Goal: Communication & Community: Connect with others

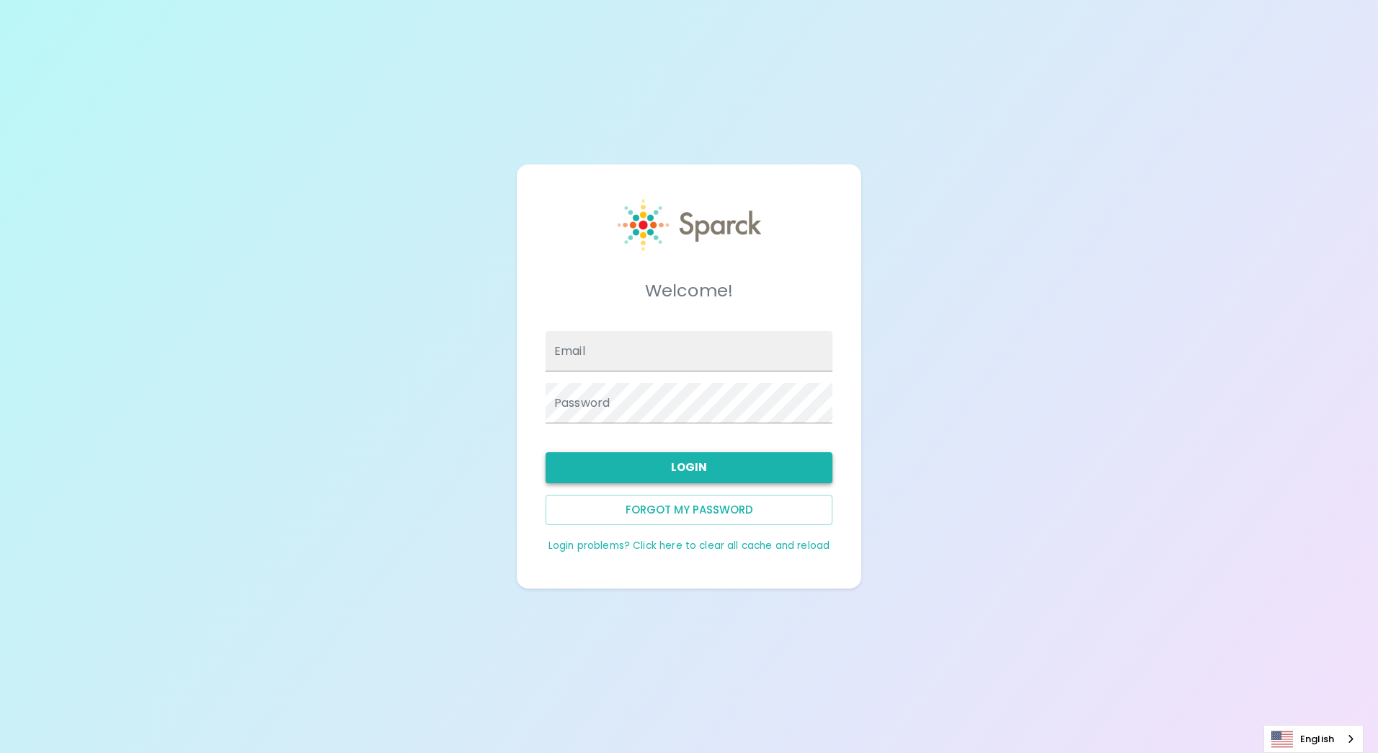
type input "[EMAIL_ADDRESS][DOMAIN_NAME]"
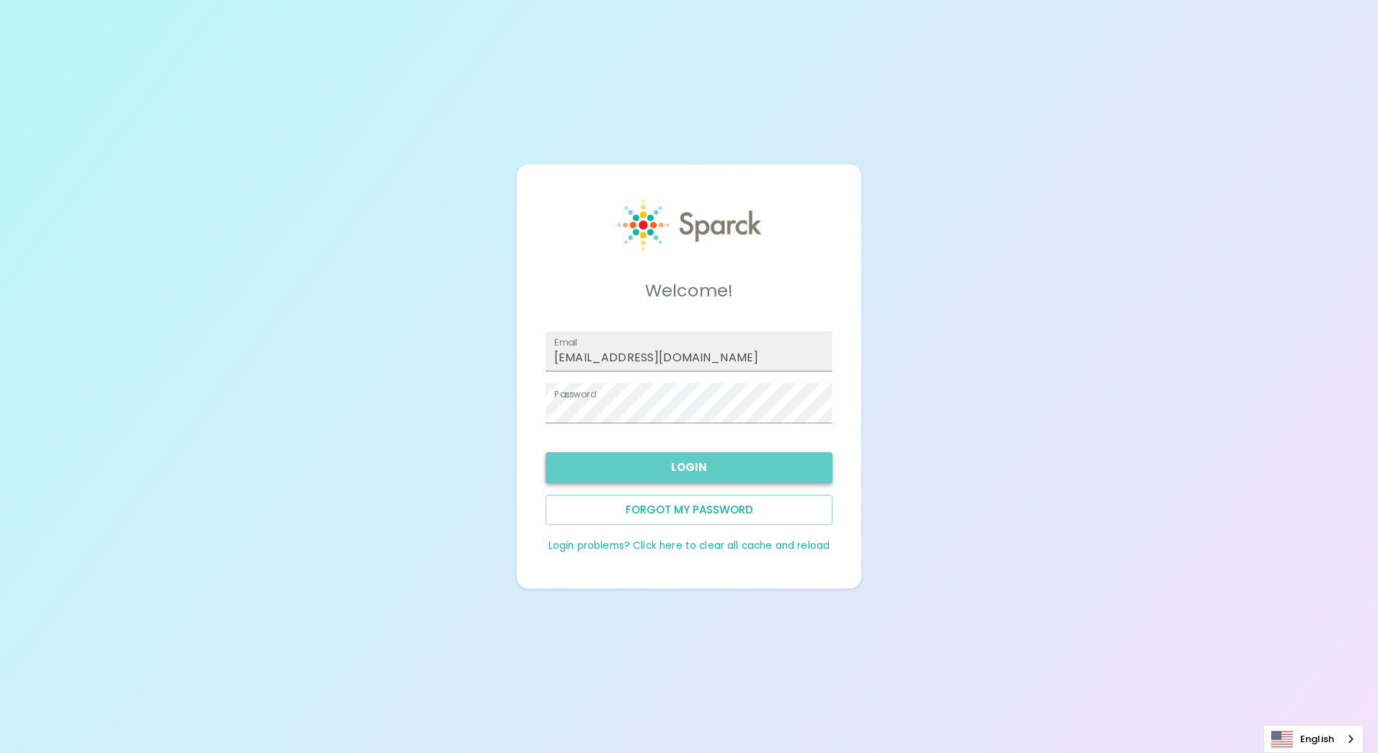
click at [688, 466] on button "Login" at bounding box center [689, 467] width 287 height 30
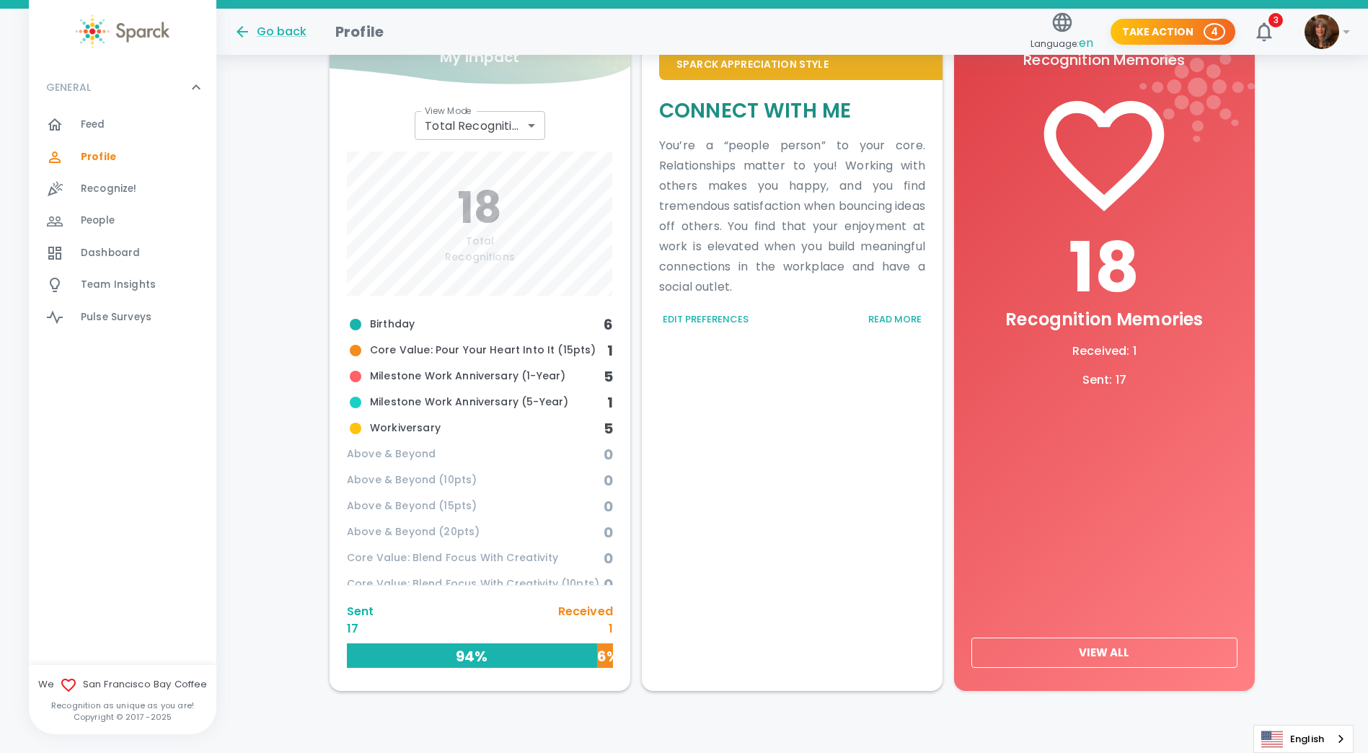
scroll to position [450, 0]
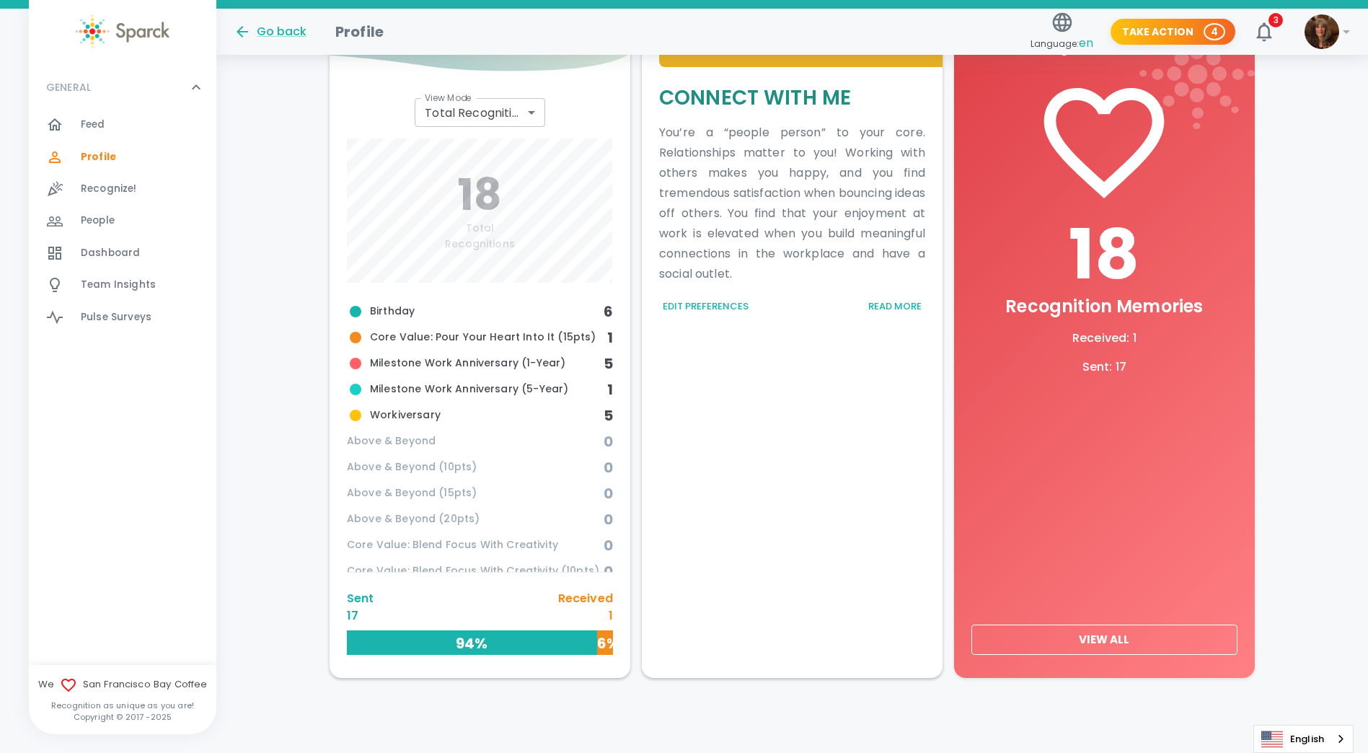
click at [1086, 638] on button "View All" at bounding box center [1104, 639] width 266 height 30
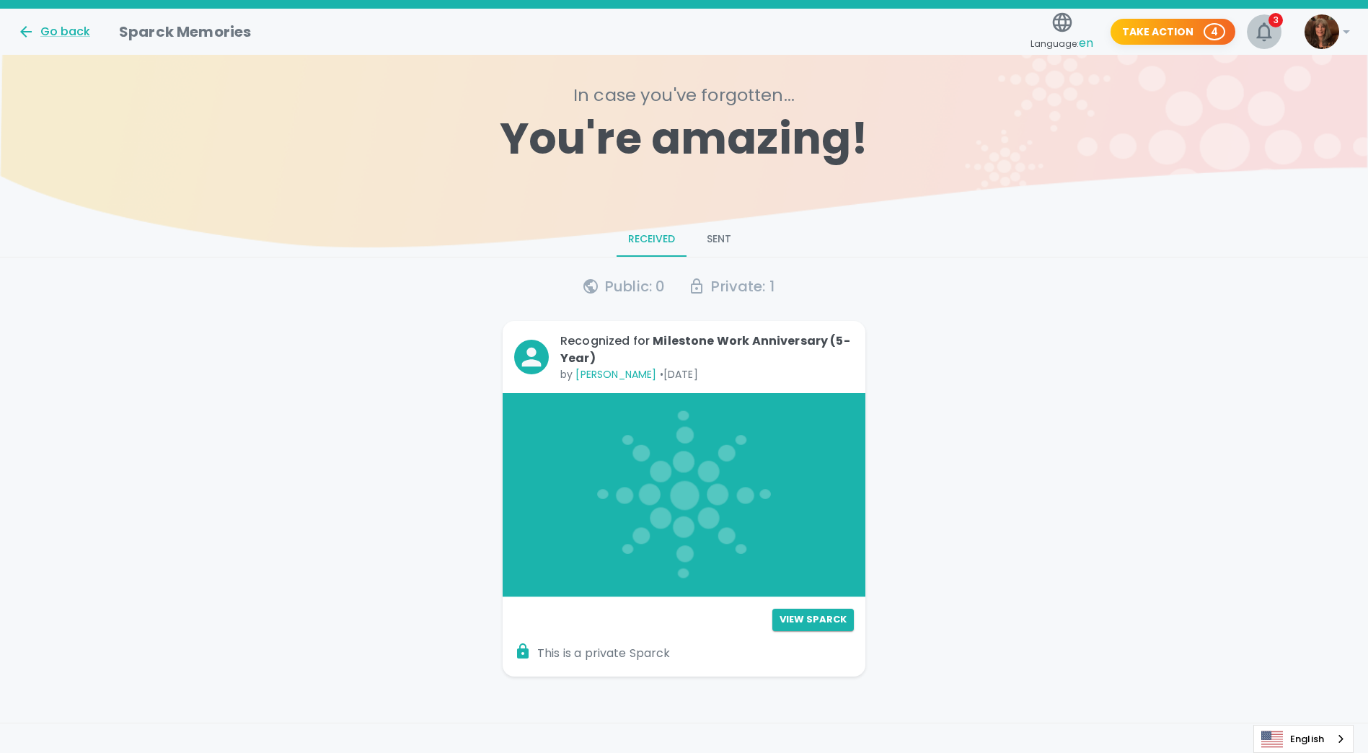
click at [1268, 23] on span "3" at bounding box center [1275, 20] width 14 height 14
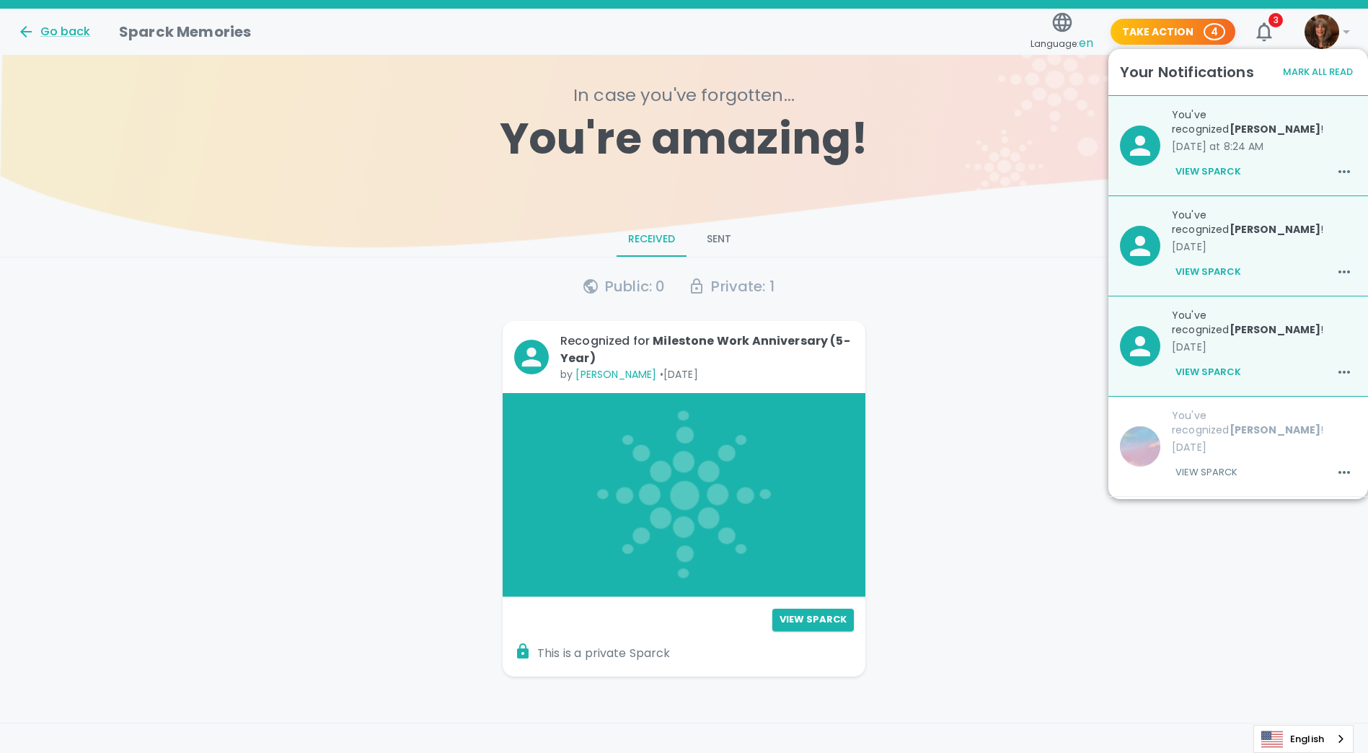
click at [1298, 72] on button "Mark All Read" at bounding box center [1317, 72] width 77 height 22
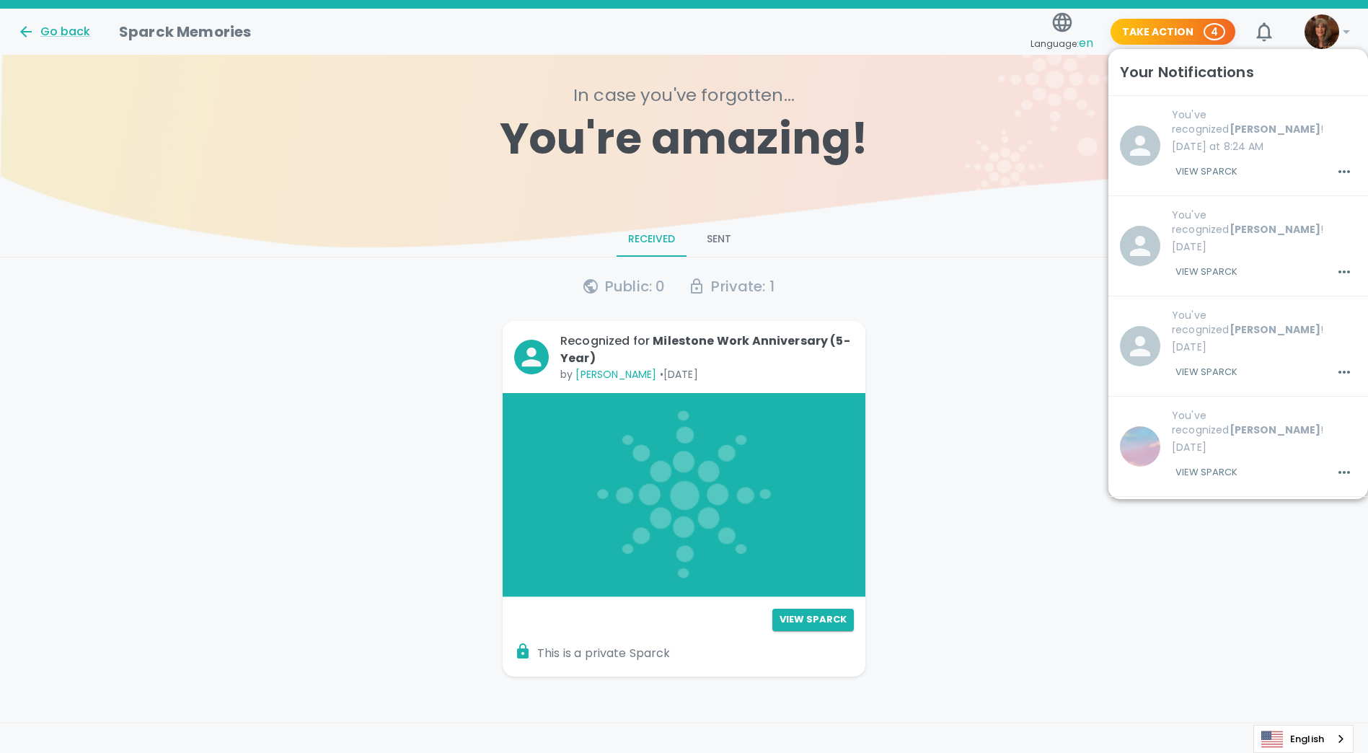
click at [955, 40] on div "Go back Sparck Memories" at bounding box center [515, 26] width 1019 height 35
click at [1195, 27] on button "Take Action 4" at bounding box center [1172, 32] width 125 height 27
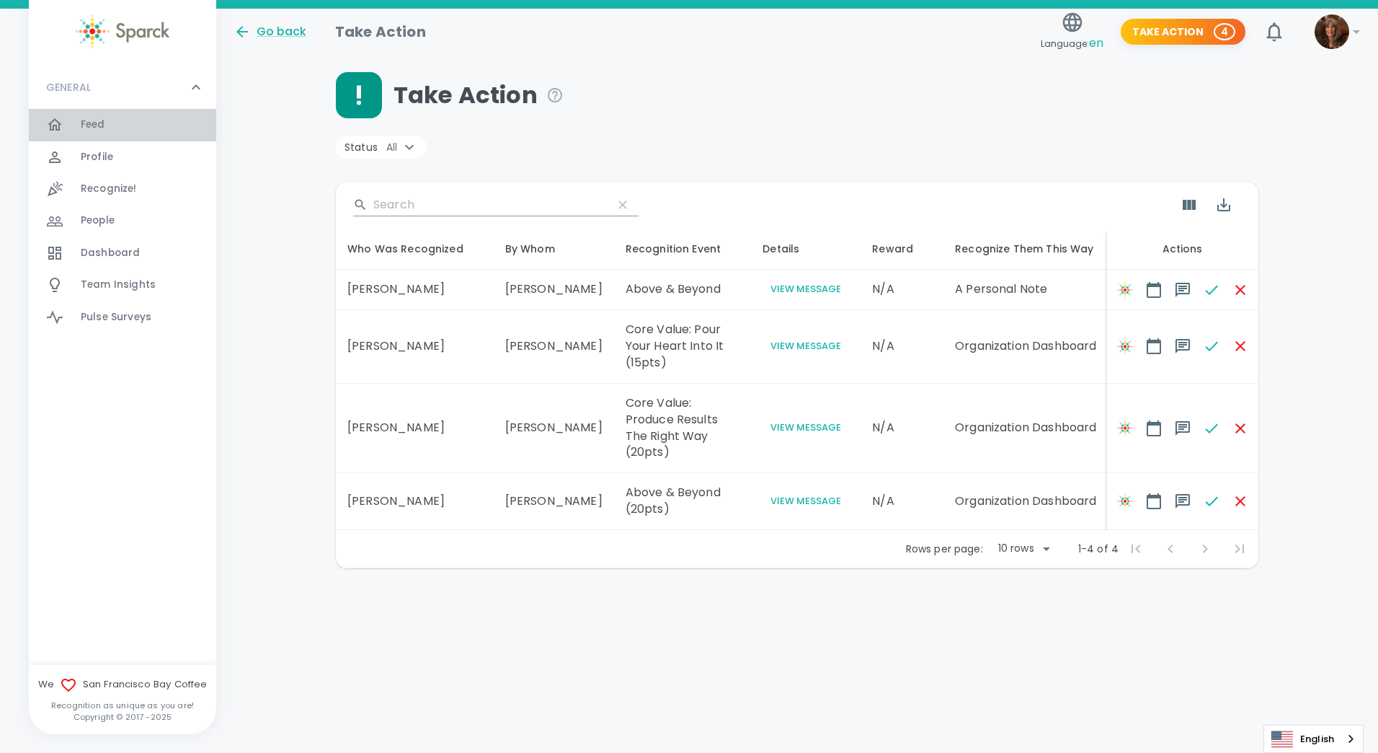
click at [91, 124] on span "Feed" at bounding box center [93, 125] width 25 height 14
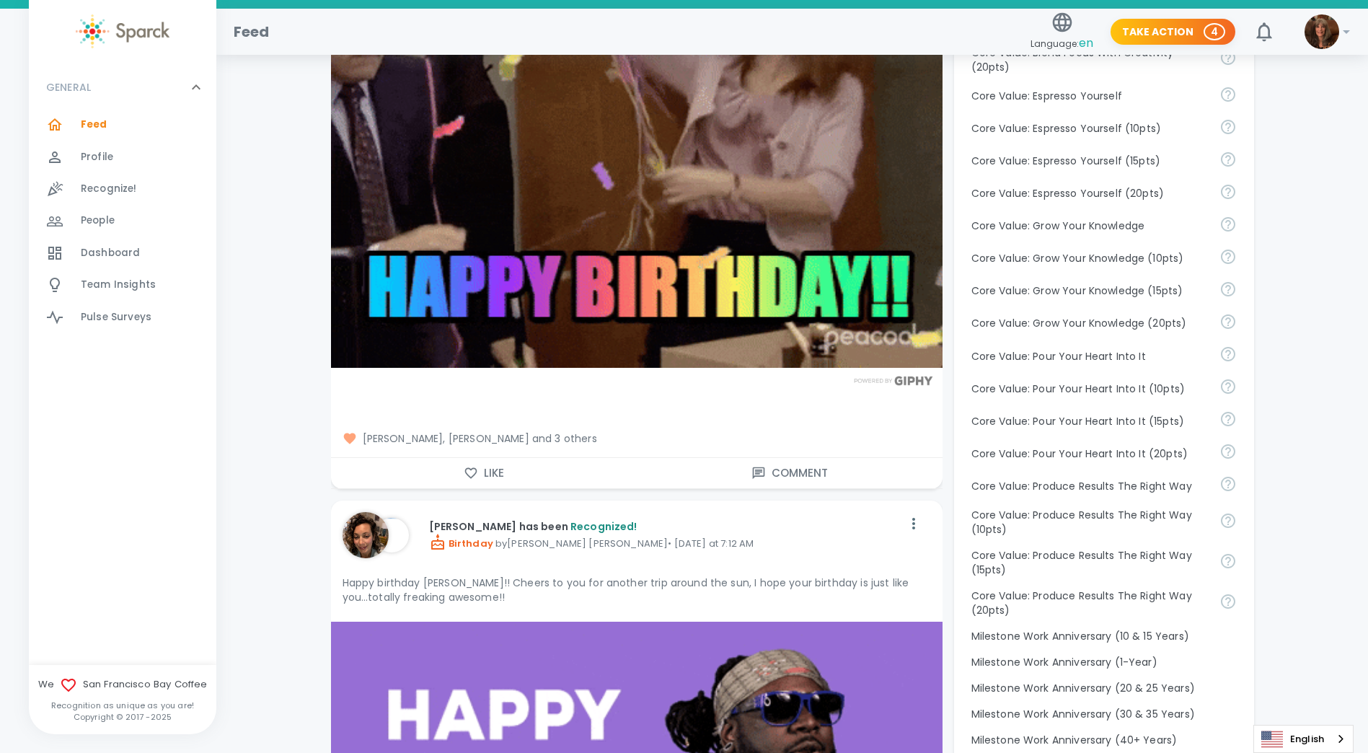
scroll to position [937, 0]
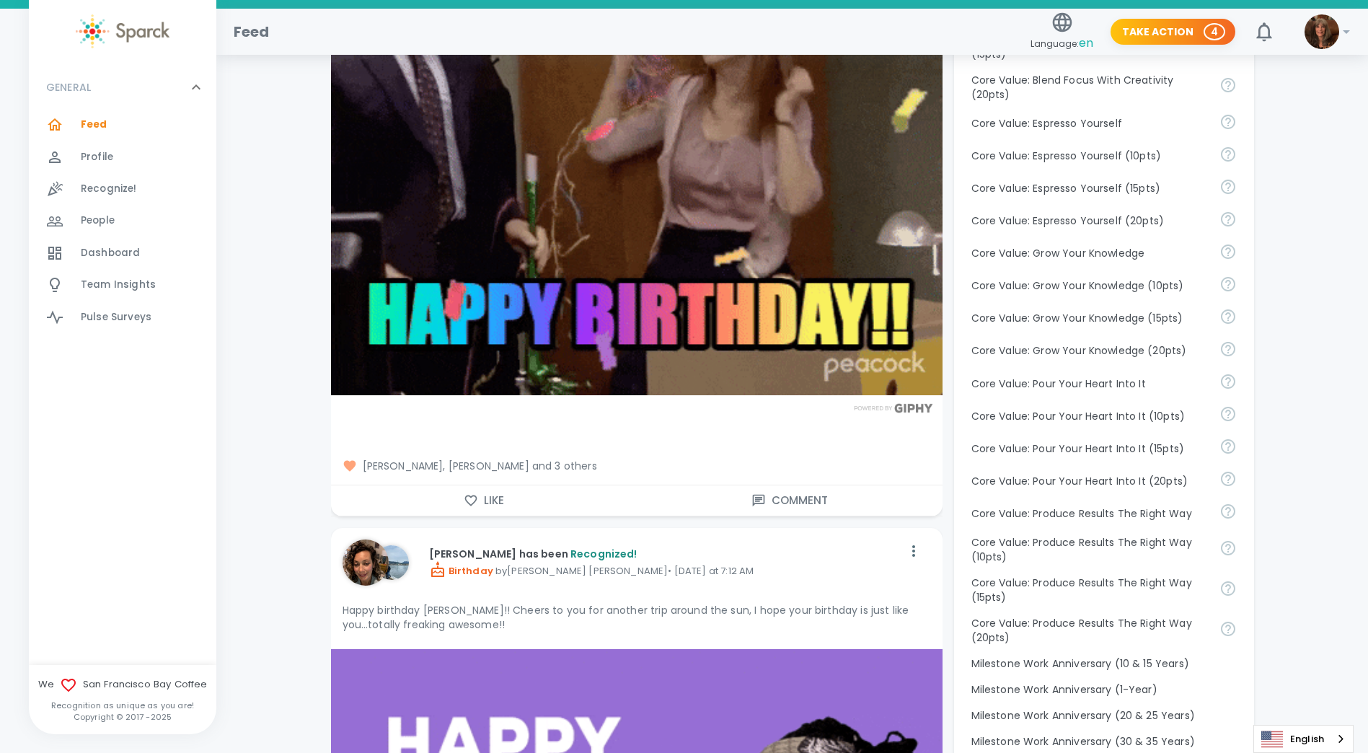
click at [495, 485] on button "Like" at bounding box center [484, 500] width 306 height 30
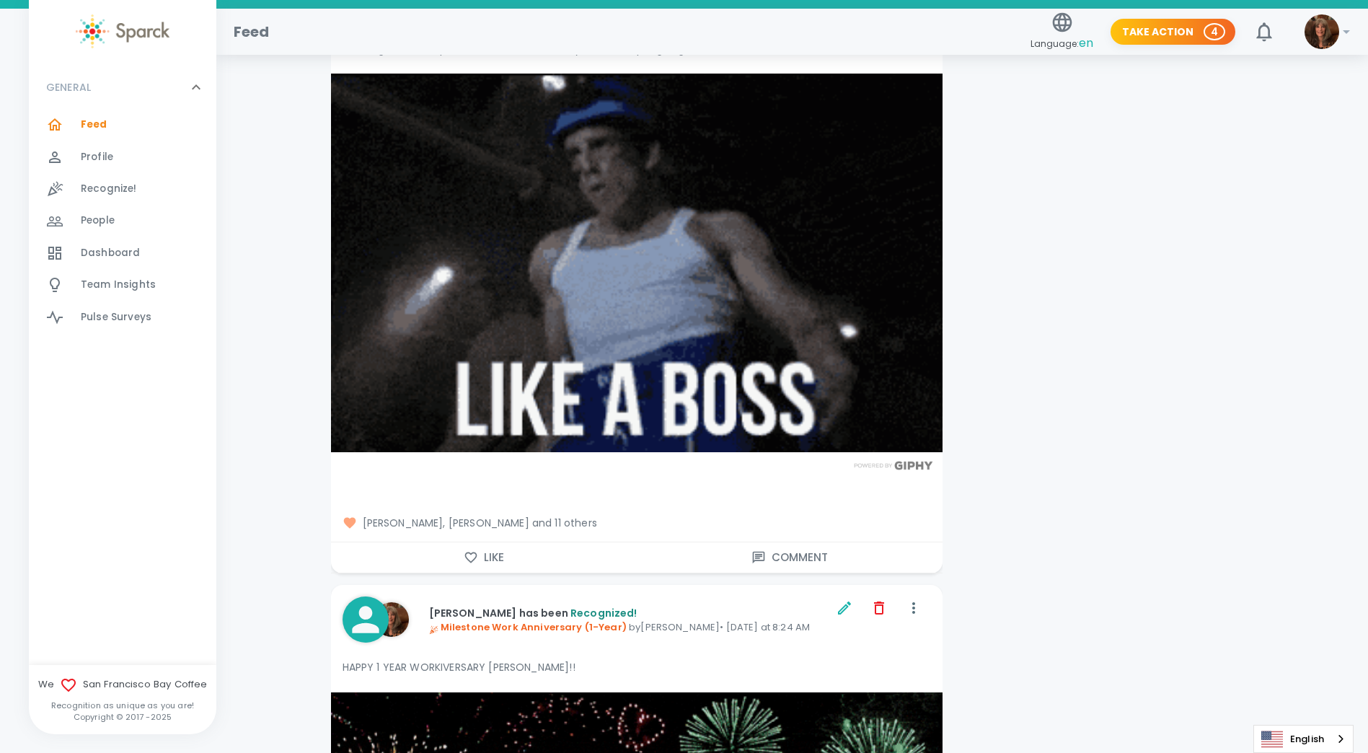
scroll to position [2884, 0]
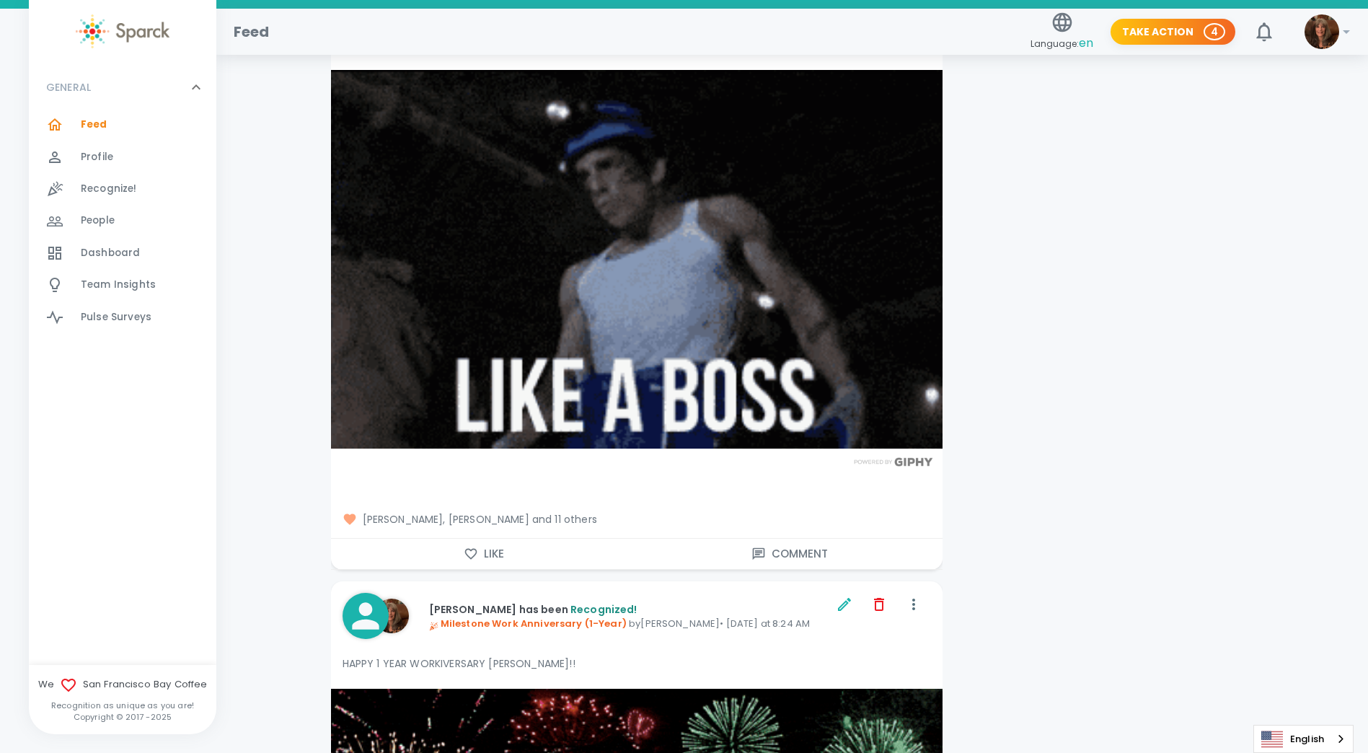
click at [491, 539] on button "Like" at bounding box center [484, 554] width 306 height 30
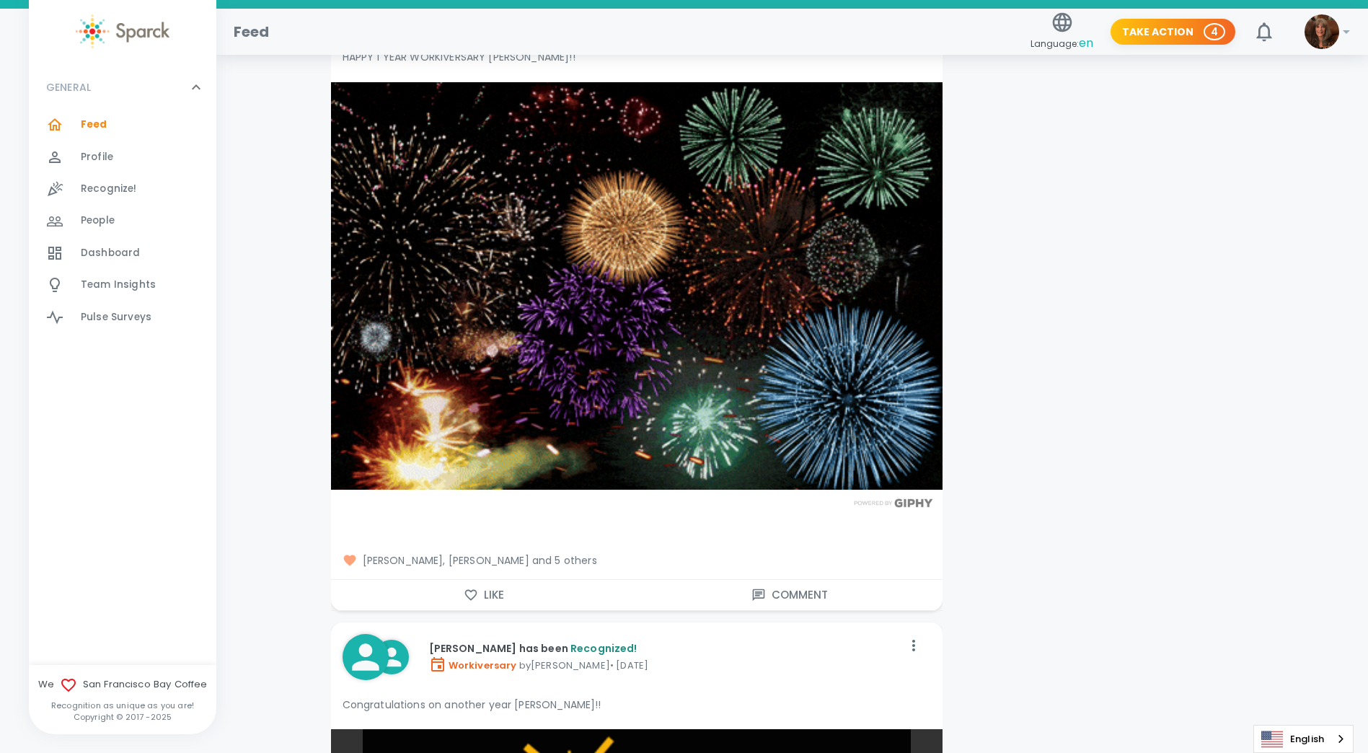
scroll to position [3532, 0]
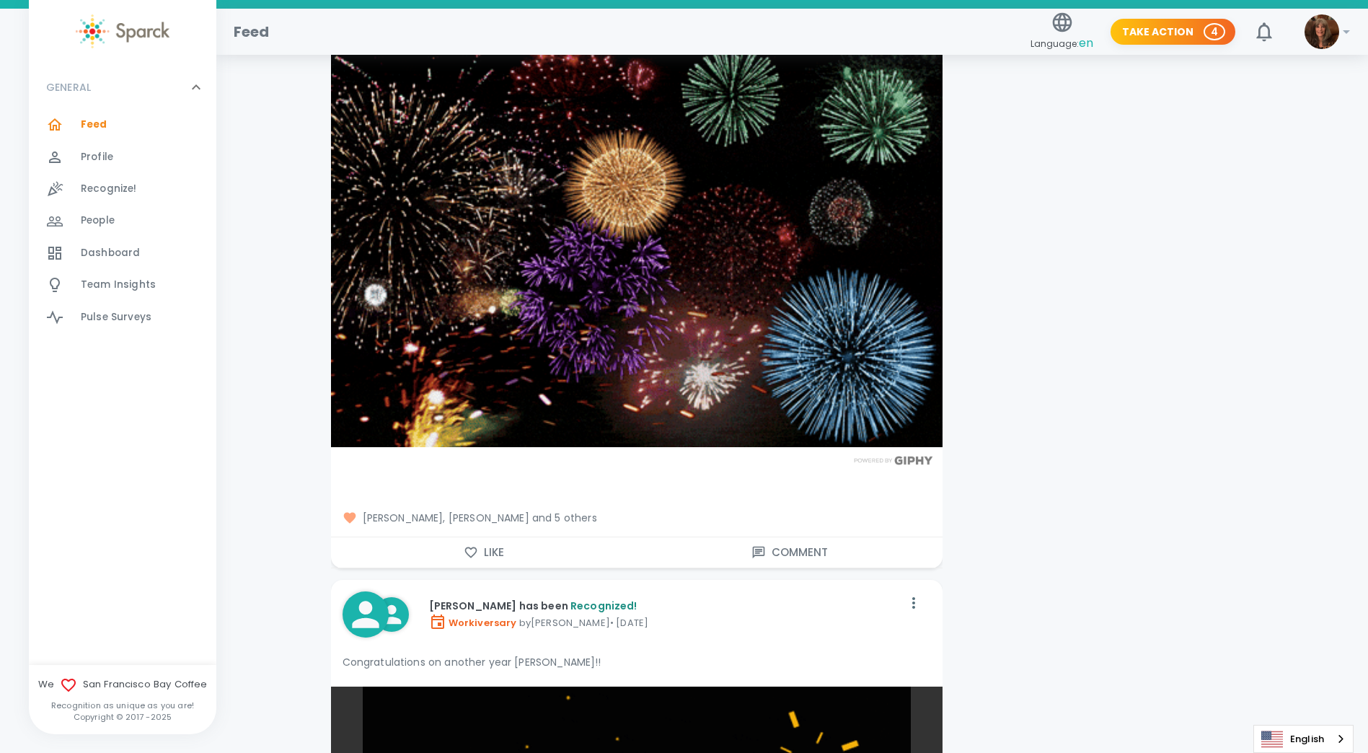
click at [548, 510] on span "[PERSON_NAME], [PERSON_NAME] and 5 others" at bounding box center [636, 517] width 588 height 14
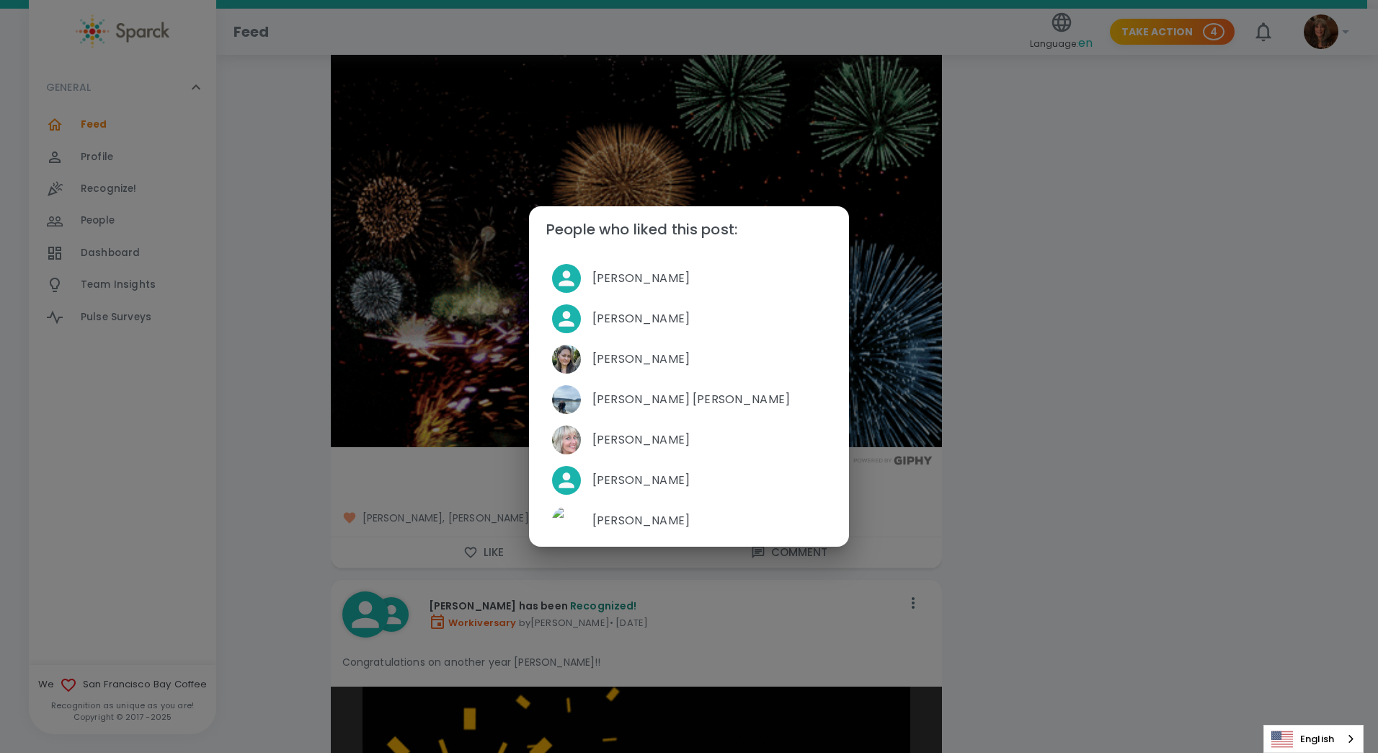
click at [1097, 432] on div "People who liked this post: [PERSON_NAME] [PERSON_NAME] [PERSON_NAME] [PERSON_N…" at bounding box center [689, 376] width 1378 height 753
